Goal: Manage account settings

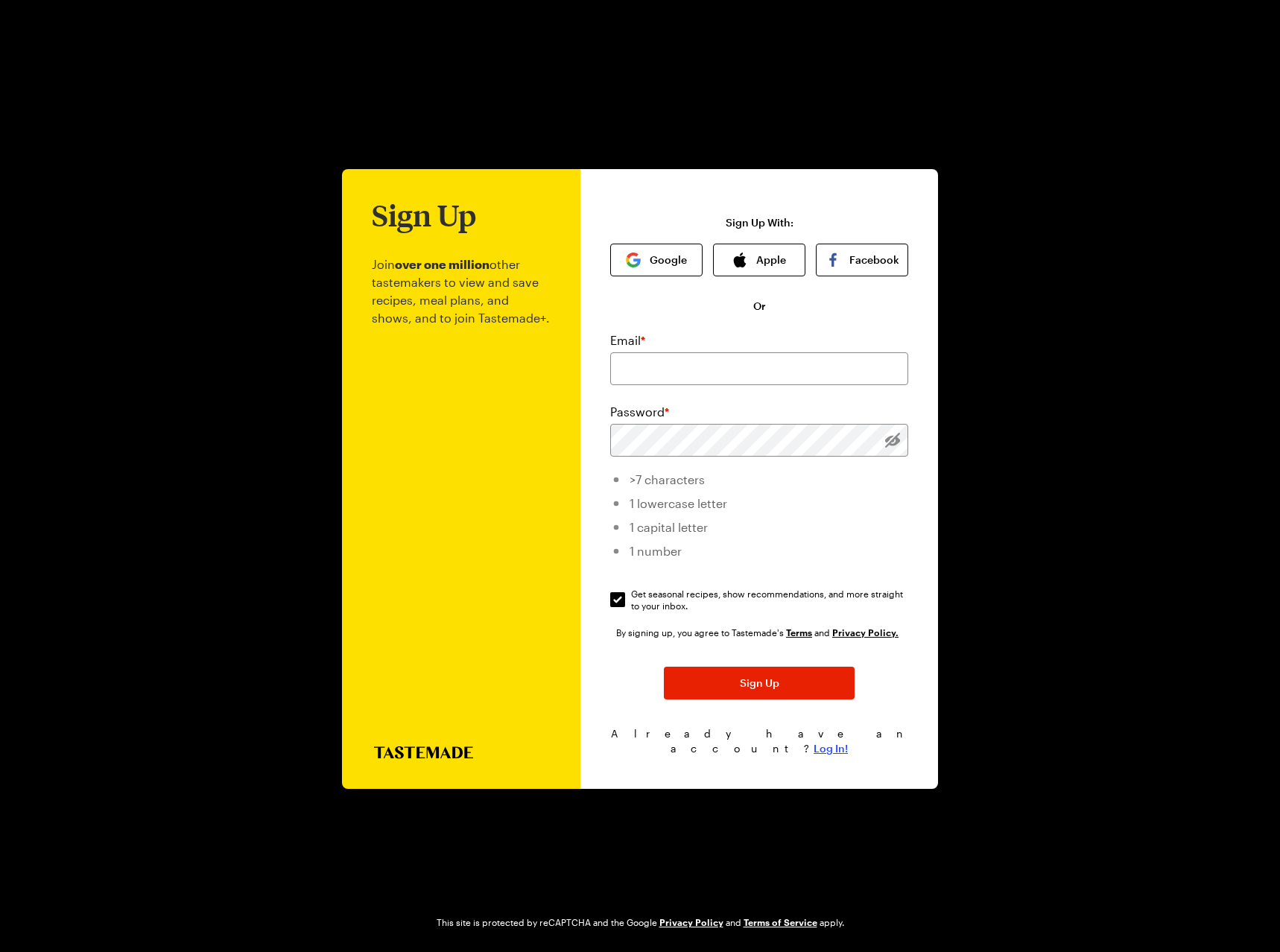
click at [822, 743] on span "Log In!" at bounding box center [831, 748] width 34 height 15
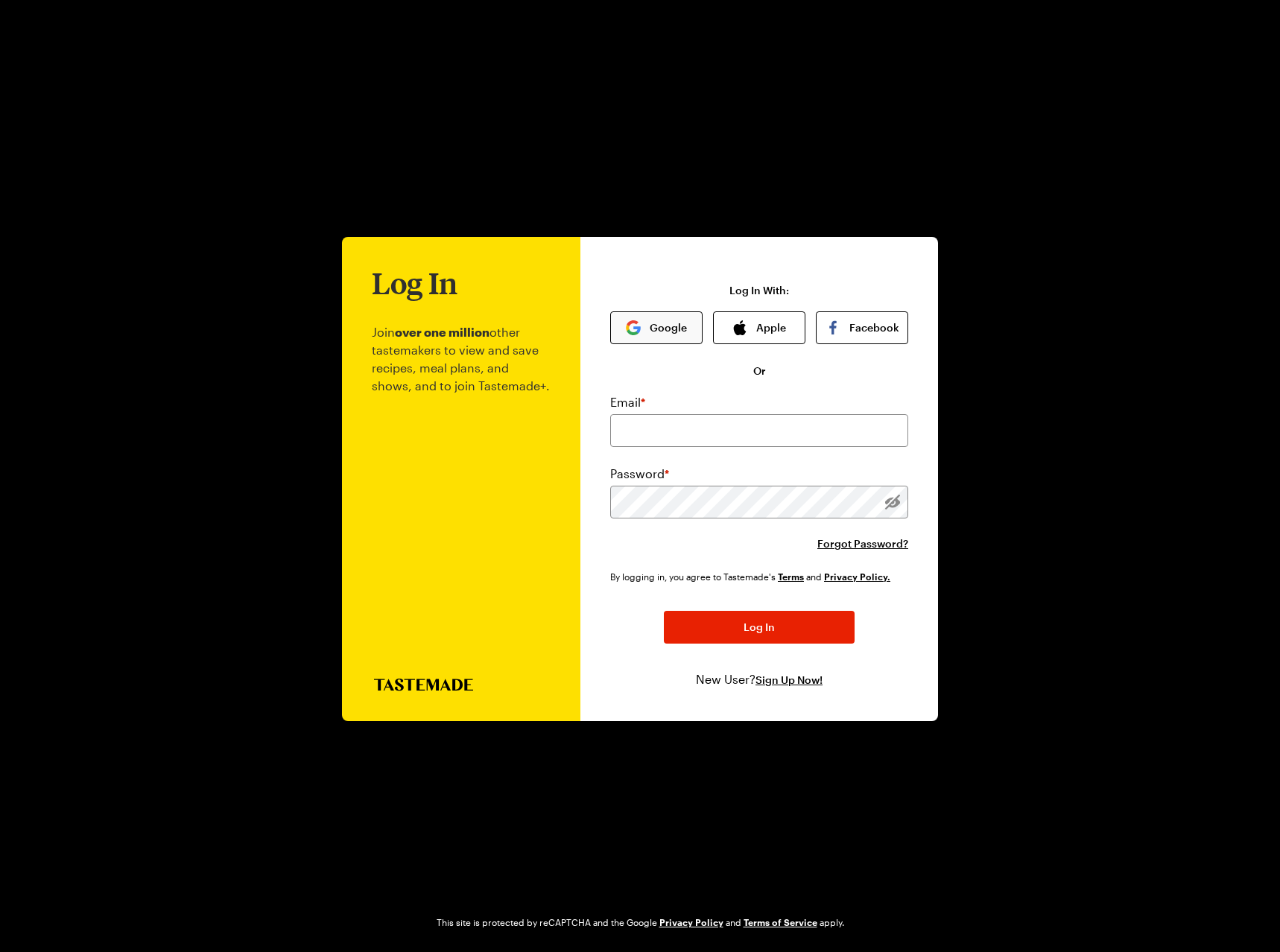
click at [648, 321] on button "Google" at bounding box center [656, 327] width 92 height 33
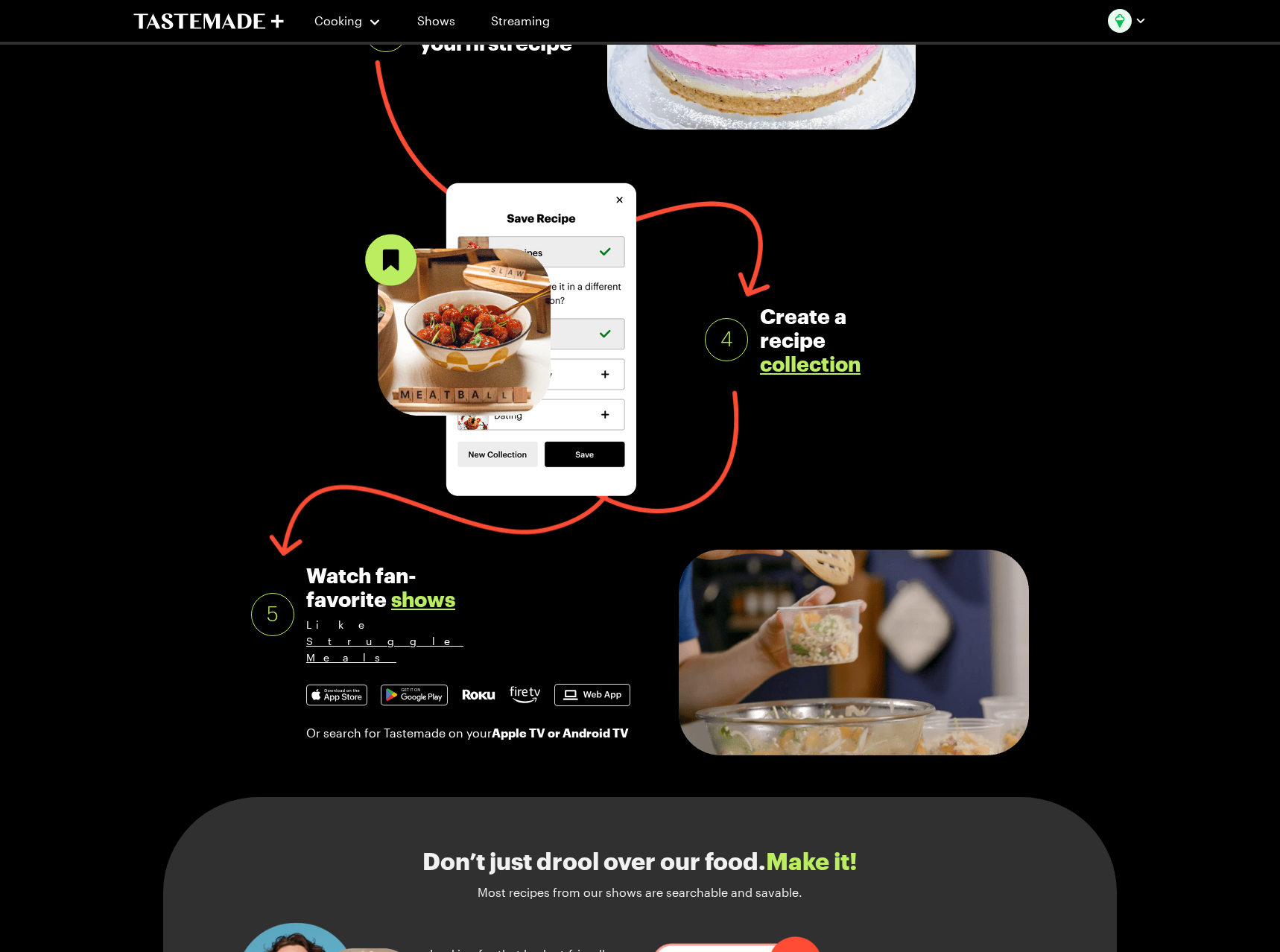
scroll to position [1292, 0]
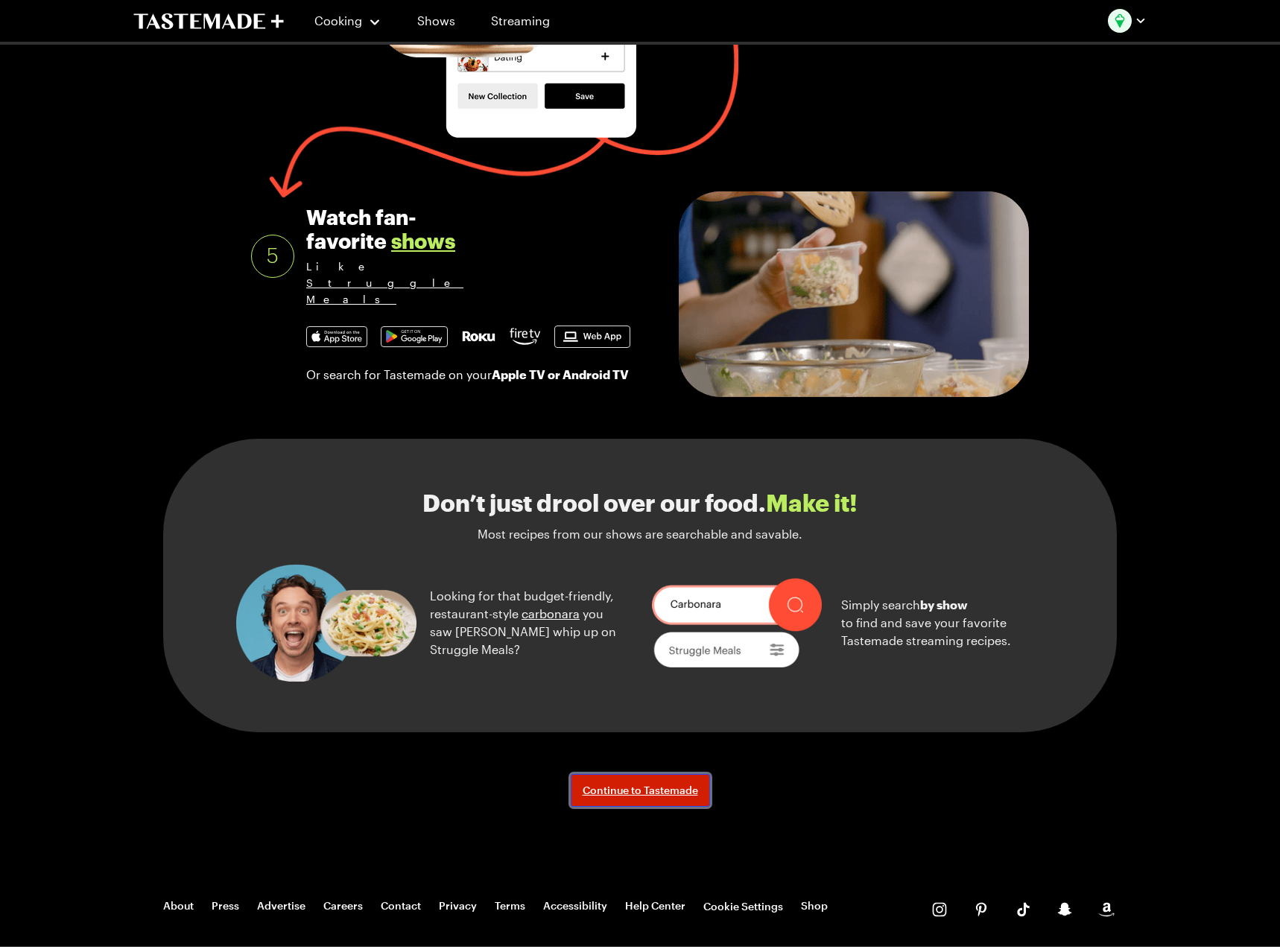
click at [667, 783] on span "Continue to Tastemade" at bounding box center [640, 790] width 115 height 15
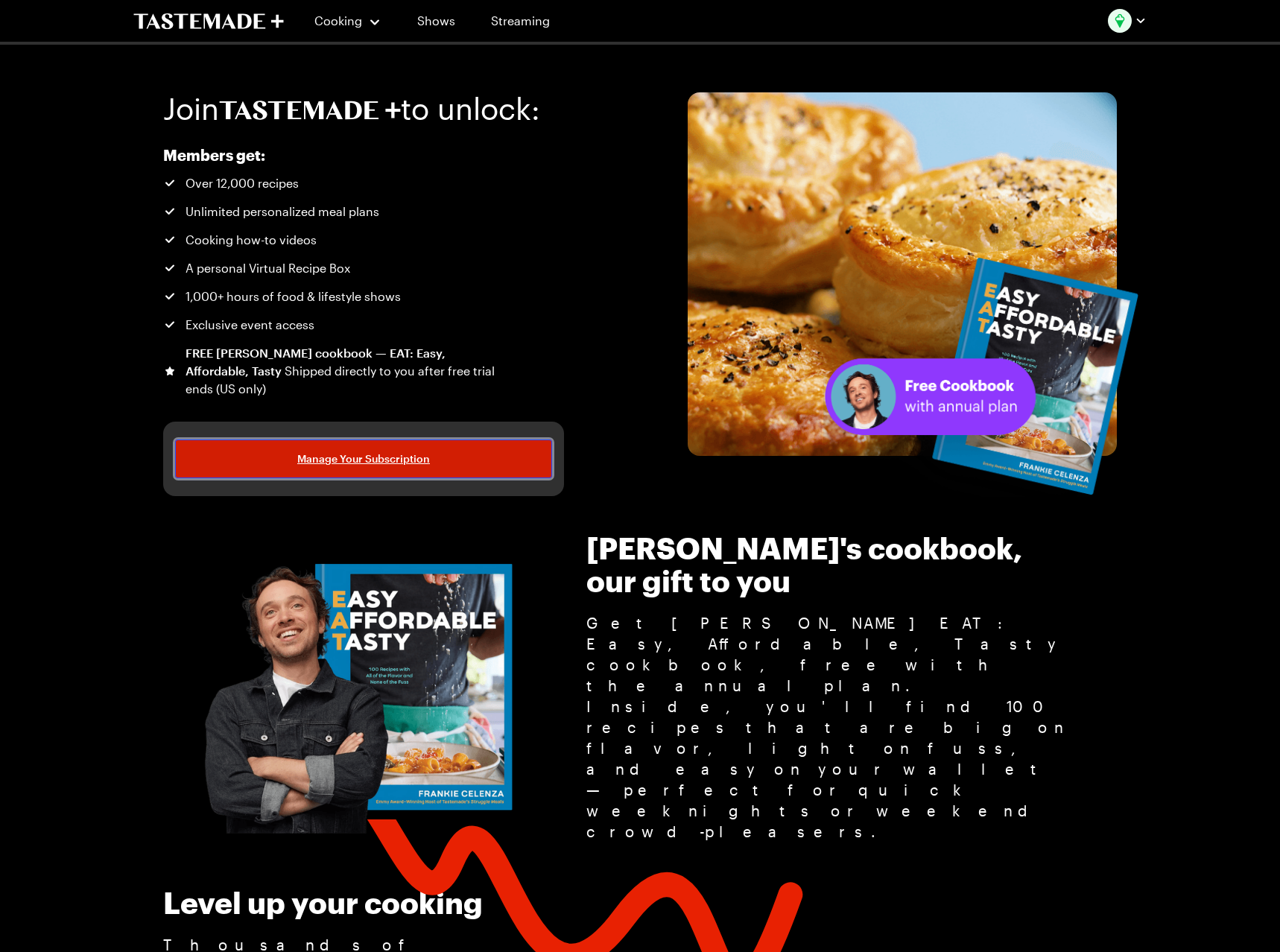
click at [316, 464] on span "Manage Your Subscription" at bounding box center [363, 458] width 132 height 15
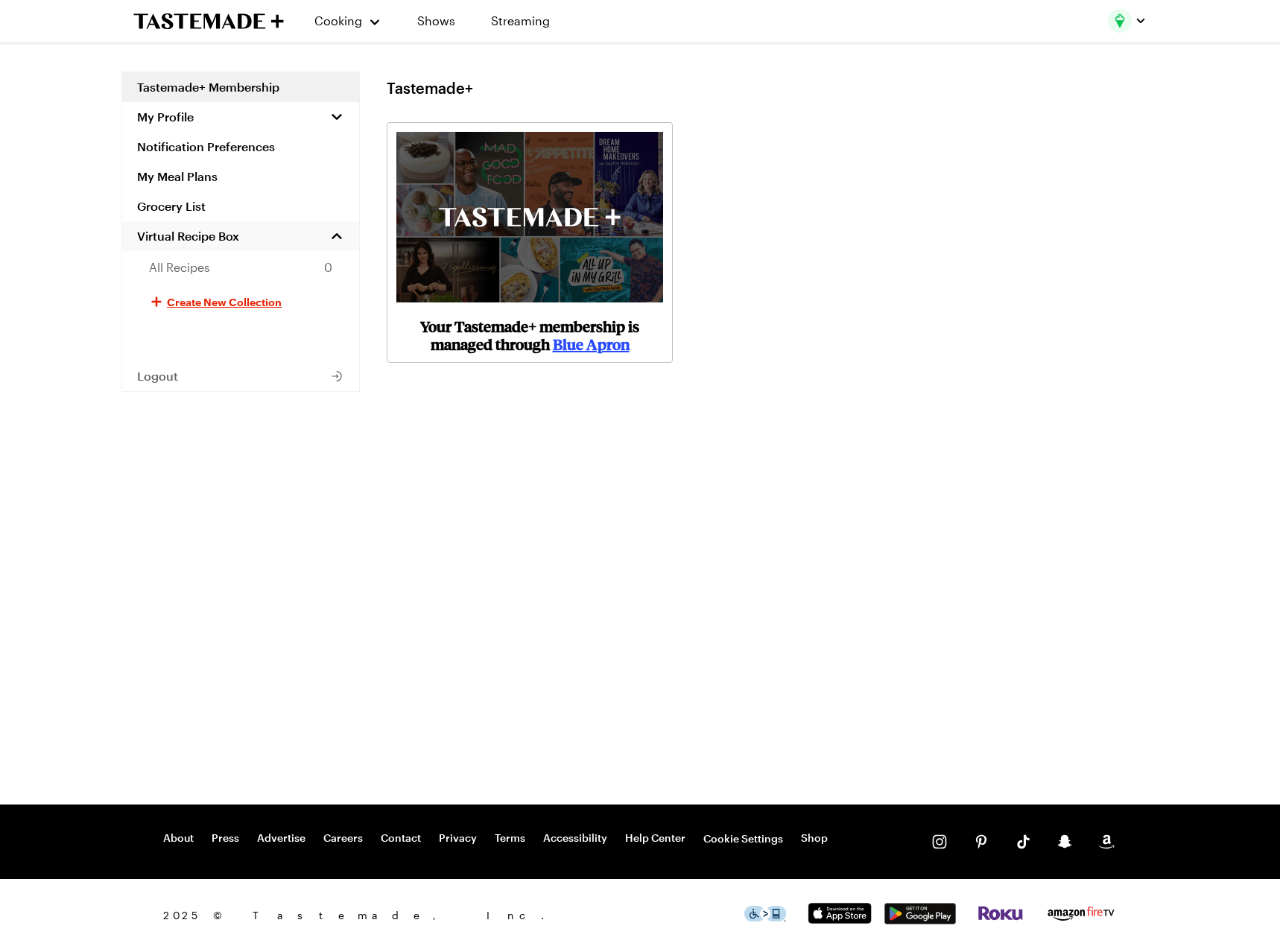
click at [198, 234] on span "Virtual Recipe Box" at bounding box center [188, 235] width 102 height 15
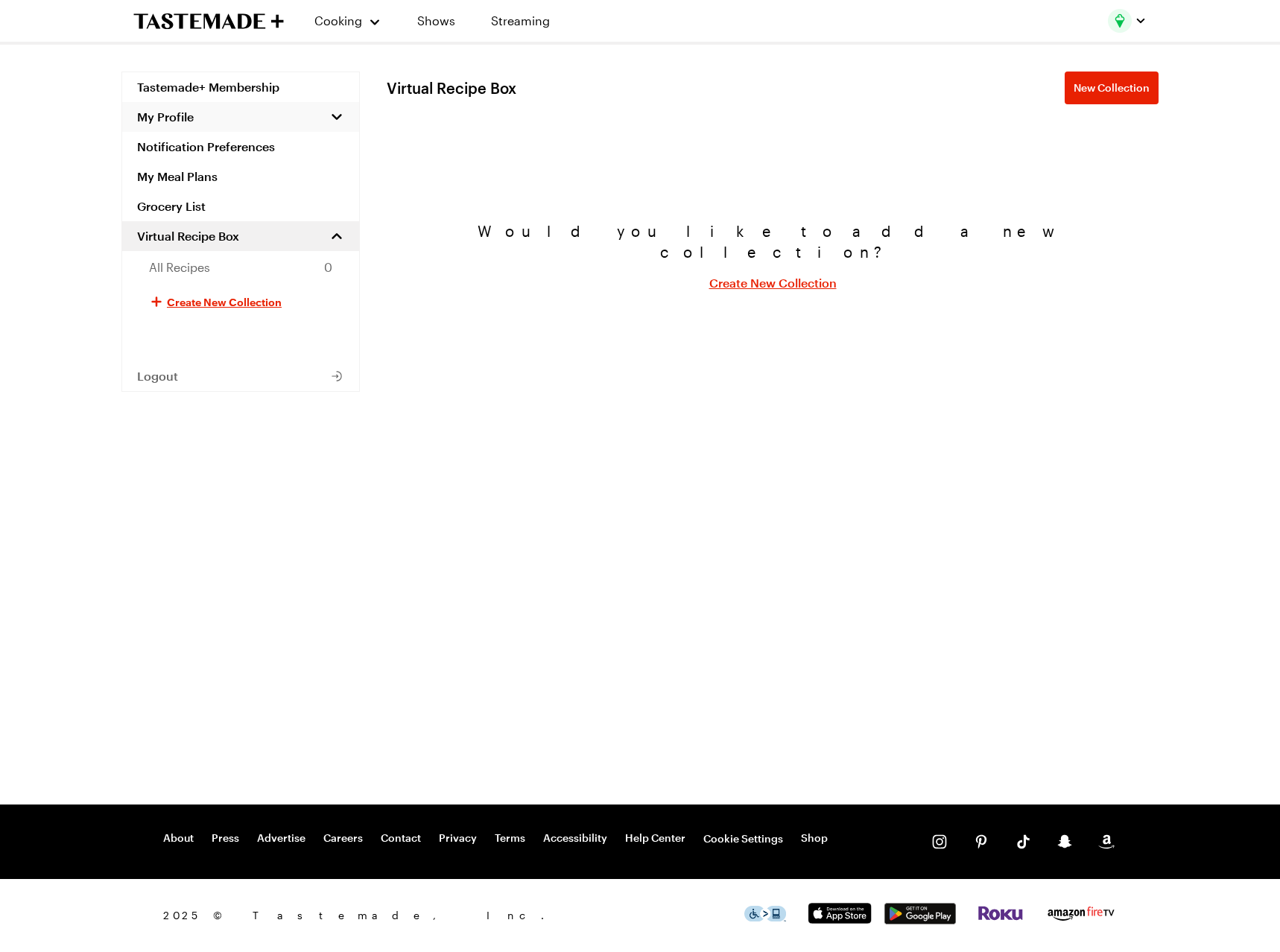
click at [193, 118] on span "My Profile" at bounding box center [165, 116] width 57 height 15
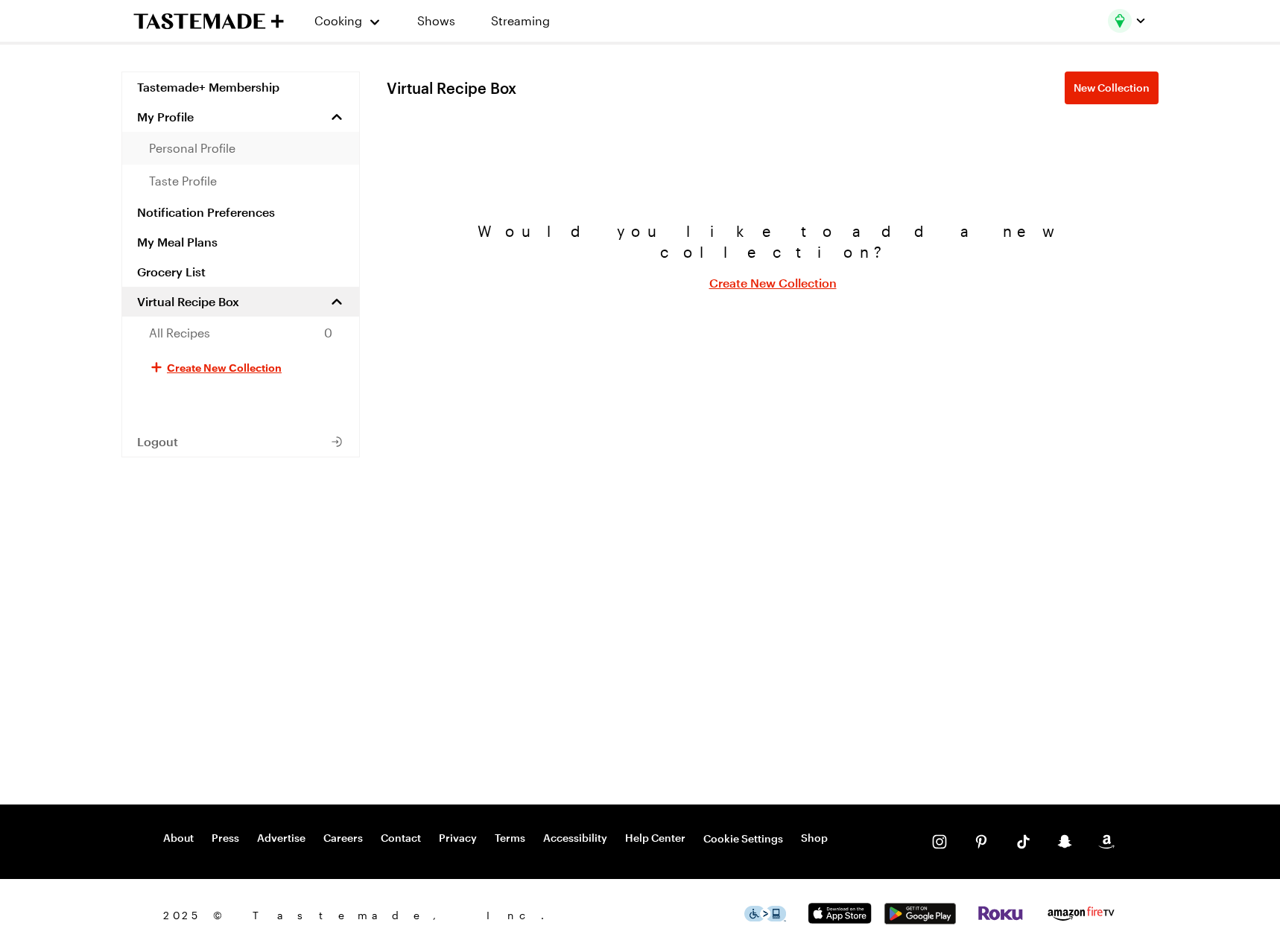
click at [185, 142] on span "personal profile" at bounding box center [192, 148] width 87 height 18
